Goal: Information Seeking & Learning: Learn about a topic

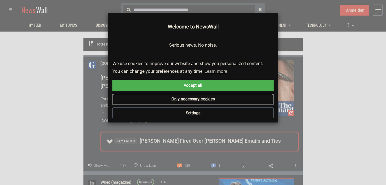
click at [186, 99] on link "Only necessary cookies" at bounding box center [193, 99] width 161 height 11
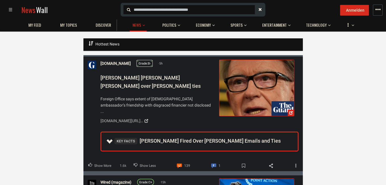
click at [146, 63] on span "Grade:" at bounding box center [143, 64] width 9 height 4
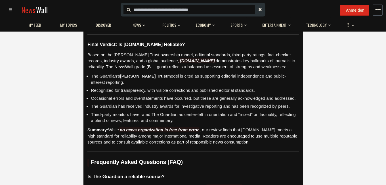
scroll to position [1461, 0]
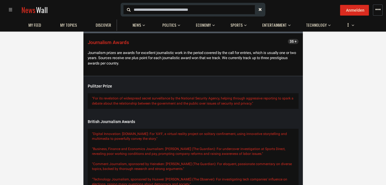
scroll to position [1841, 0]
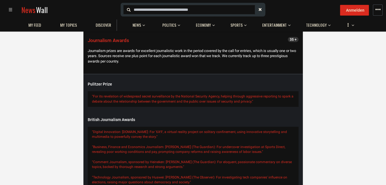
click at [166, 11] on input "text" at bounding box center [166, 10] width 65 height 6
type input "**********"
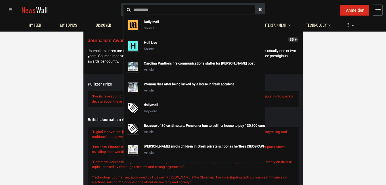
click at [161, 26] on div "Source" at bounding box center [203, 28] width 119 height 6
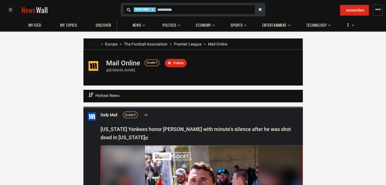
scroll to position [4, 0]
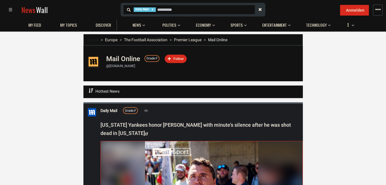
click at [129, 86] on ul "Hottest News Hottest News Newest Articles Top Articles this week Last seen Logi…" at bounding box center [195, 92] width 215 height 12
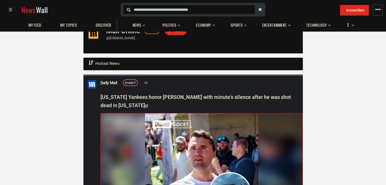
click at [146, 62] on ul "Hottest News Hottest News Newest Articles Top Articles this week Last seen Logi…" at bounding box center [195, 64] width 215 height 12
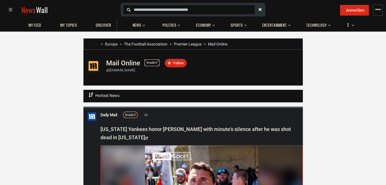
click at [150, 64] on span "Grade:" at bounding box center [151, 63] width 9 height 4
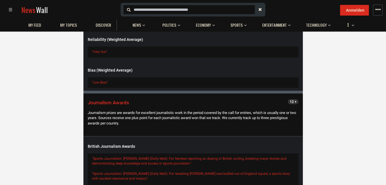
scroll to position [1544, 0]
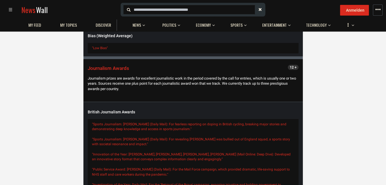
click at [156, 11] on input "text" at bounding box center [172, 10] width 76 height 6
type input "*********"
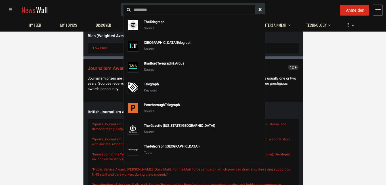
click at [156, 23] on strong "Telegraph" at bounding box center [157, 22] width 15 height 4
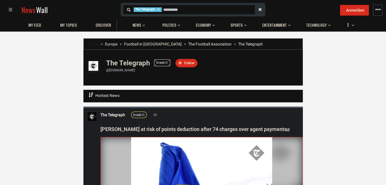
click at [161, 63] on span "Grade:" at bounding box center [160, 63] width 9 height 4
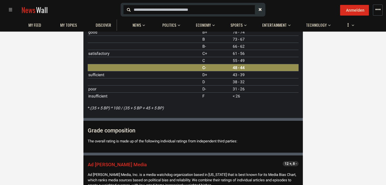
scroll to position [206, 0]
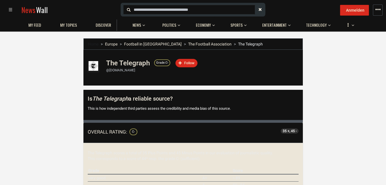
click at [165, 8] on input "text" at bounding box center [166, 10] width 65 height 6
type input "*********"
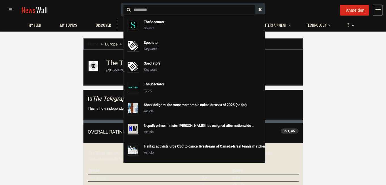
click at [159, 22] on strong "Spectator" at bounding box center [157, 22] width 15 height 4
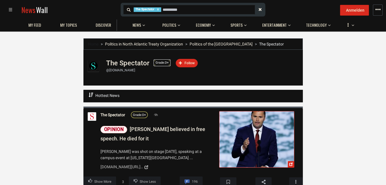
click at [158, 64] on span "Grade:" at bounding box center [160, 63] width 9 height 4
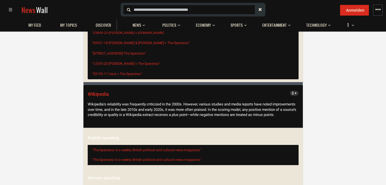
scroll to position [716, 0]
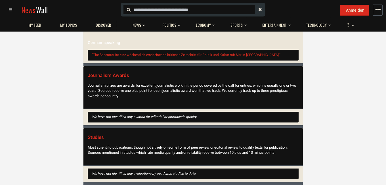
scroll to position [805, 0]
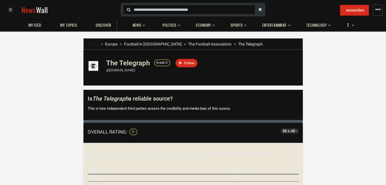
click at [151, 12] on input "text" at bounding box center [172, 10] width 76 height 6
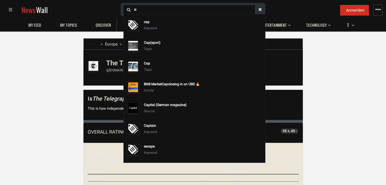
type input "*"
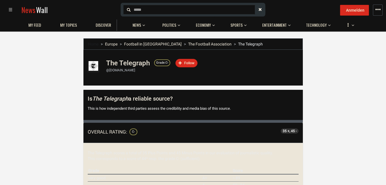
type input "******"
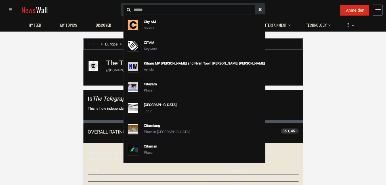
click at [152, 29] on div "Source" at bounding box center [203, 28] width 119 height 6
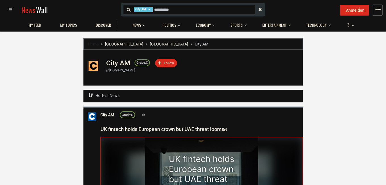
click at [154, 9] on span "18 results are available, use up and down arrow keys to navigate. [GEOGRAPHIC_D…" at bounding box center [192, 9] width 76 height 5
click at [124, 47] on li "[GEOGRAPHIC_DATA]" at bounding box center [121, 44] width 44 height 6
click at [119, 43] on link "[GEOGRAPHIC_DATA]" at bounding box center [124, 44] width 38 height 5
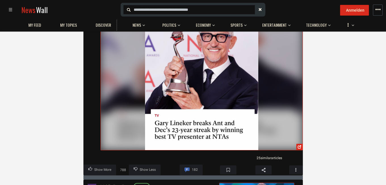
scroll to position [1030, 0]
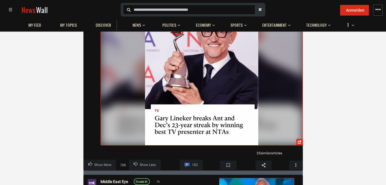
click at [168, 13] on input "text" at bounding box center [172, 10] width 76 height 6
type input "**********"
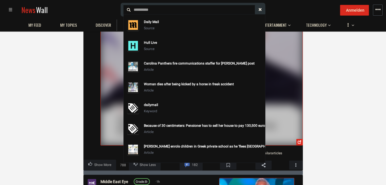
click at [170, 21] on div "Daily Mail" at bounding box center [203, 22] width 119 height 6
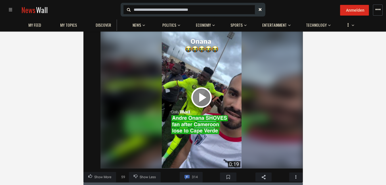
scroll to position [822, 0]
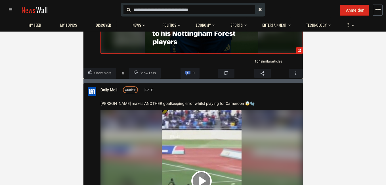
scroll to position [1468, 0]
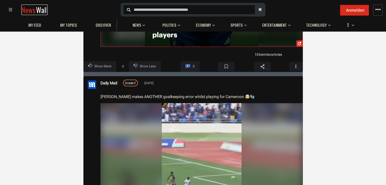
click at [38, 8] on span "Wall" at bounding box center [42, 10] width 12 height 11
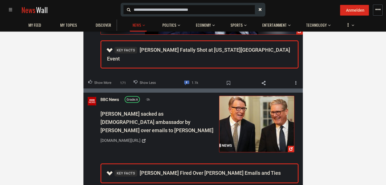
scroll to position [204, 0]
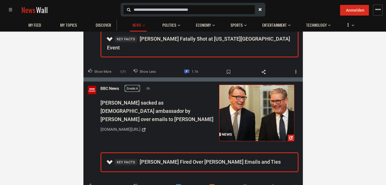
click at [129, 87] on span "Grade:" at bounding box center [131, 89] width 9 height 4
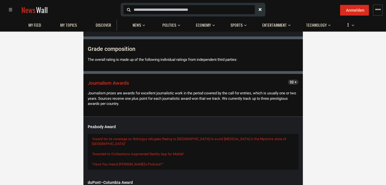
scroll to position [250, 0]
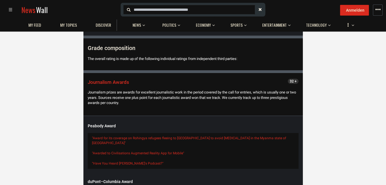
click at [147, 7] on input "text" at bounding box center [166, 10] width 65 height 6
type input "**********"
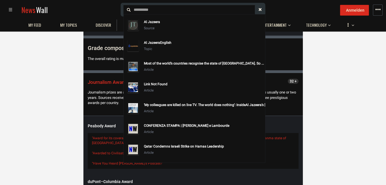
click at [146, 23] on strong "Al Jazeera" at bounding box center [152, 22] width 16 height 4
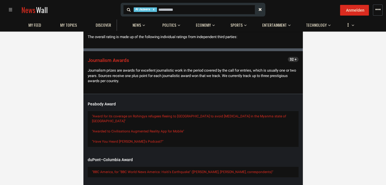
scroll to position [321, 0]
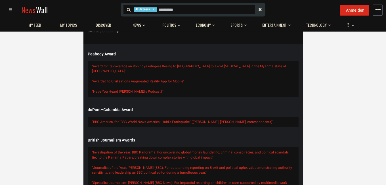
click at [159, 9] on span "17 results are available, use up and down arrow keys to navigate. al jazeera" at bounding box center [197, 9] width 76 height 5
type input "***"
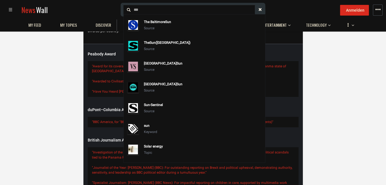
click at [172, 39] on div "The Sun (United Kingdom)" at bounding box center [203, 42] width 119 height 6
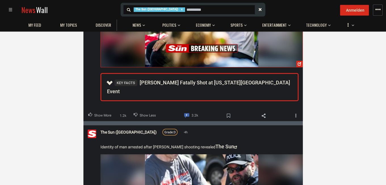
scroll to position [206, 0]
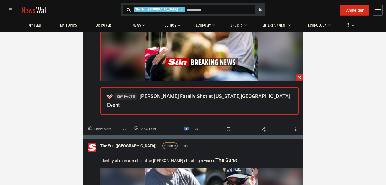
click at [112, 99] on summary "Key Facts Charlie Kirk Fatally Shot at Utah College Event" at bounding box center [199, 101] width 197 height 26
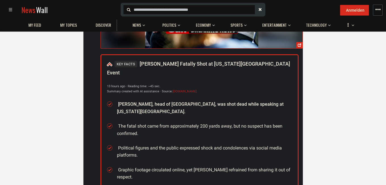
scroll to position [244, 0]
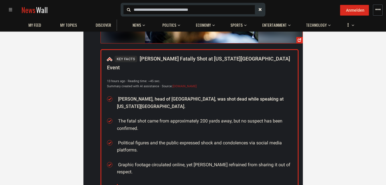
click at [11, 11] on span at bounding box center [11, 10] width 4 height 4
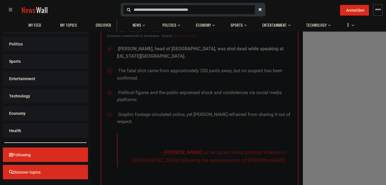
scroll to position [296, 0]
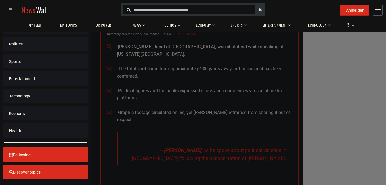
click at [376, 12] on span "button" at bounding box center [378, 10] width 6 height 6
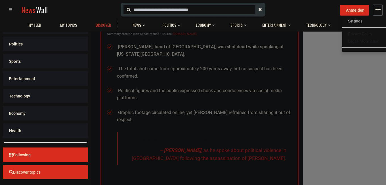
click at [95, 24] on link "Discover" at bounding box center [105, 25] width 24 height 11
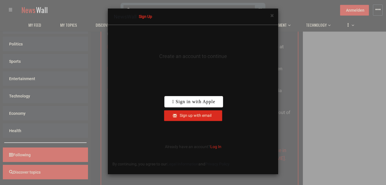
click at [103, 74] on div "× NewsWall Sign Up Create an account to continue By continuing, you agree to ou…" at bounding box center [193, 92] width 386 height 185
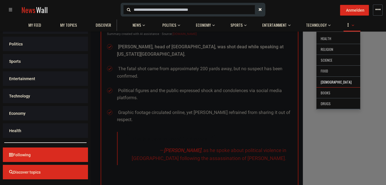
click at [346, 81] on li "[DEMOGRAPHIC_DATA]" at bounding box center [339, 82] width 44 height 11
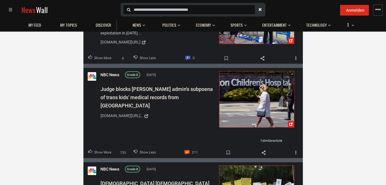
scroll to position [1427, 0]
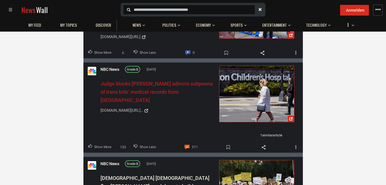
click at [160, 81] on span "Judge blocks Trump admin's subpoena of trans kids' medical records from Boston …" at bounding box center [157, 92] width 113 height 22
